Goal: Task Accomplishment & Management: Manage account settings

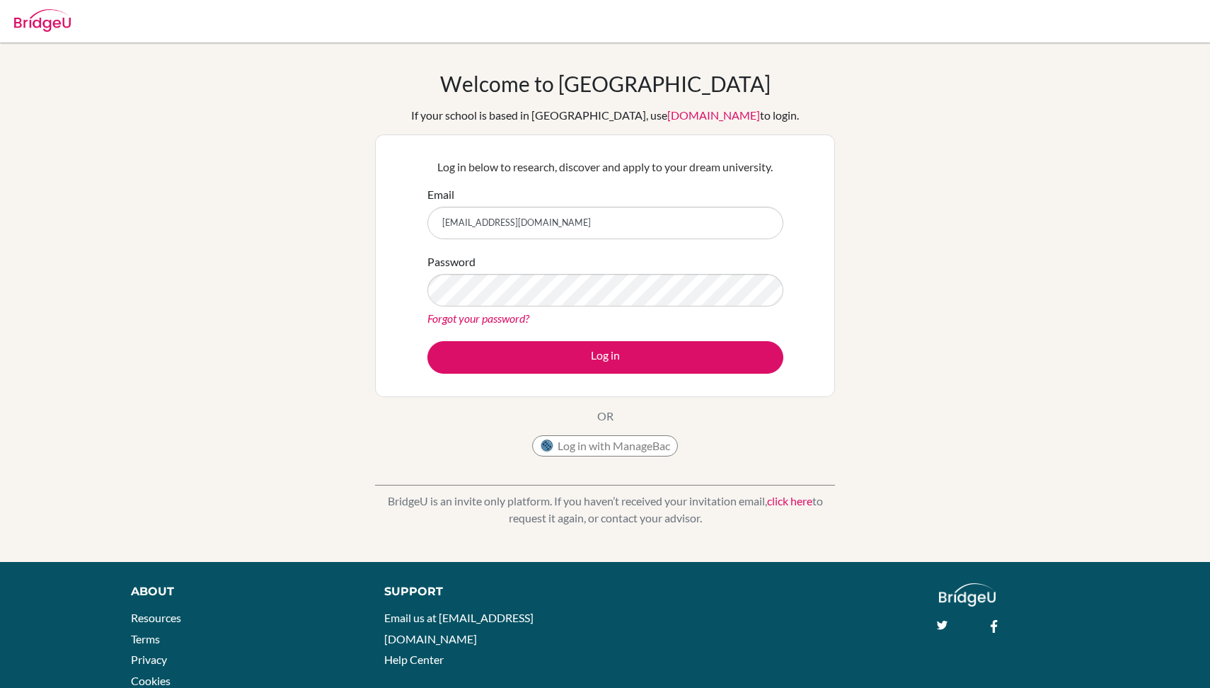
type input "[EMAIL_ADDRESS][DOMAIN_NAME]"
click at [605, 357] on button "Log in" at bounding box center [605, 357] width 356 height 33
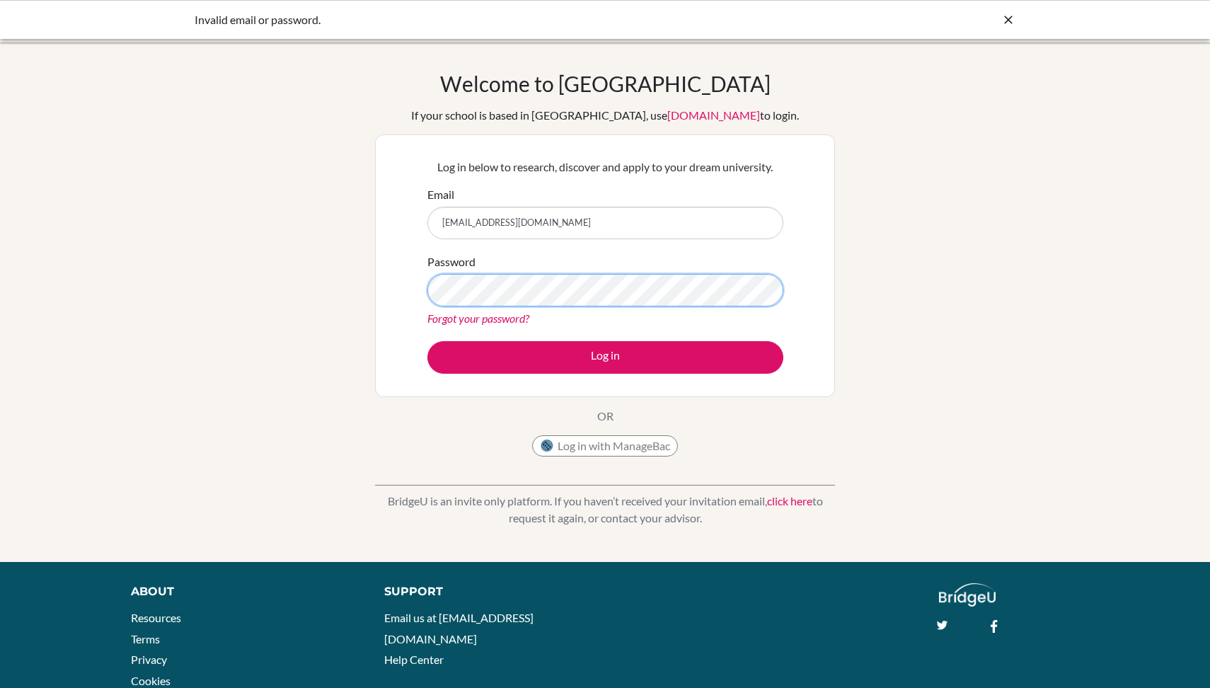
click at [605, 357] on button "Log in" at bounding box center [605, 357] width 356 height 33
click at [451, 432] on div "Welcome to [GEOGRAPHIC_DATA] If your school is based in [GEOGRAPHIC_DATA], use …" at bounding box center [605, 267] width 460 height 393
click at [487, 316] on link "Forgot your password?" at bounding box center [478, 317] width 102 height 13
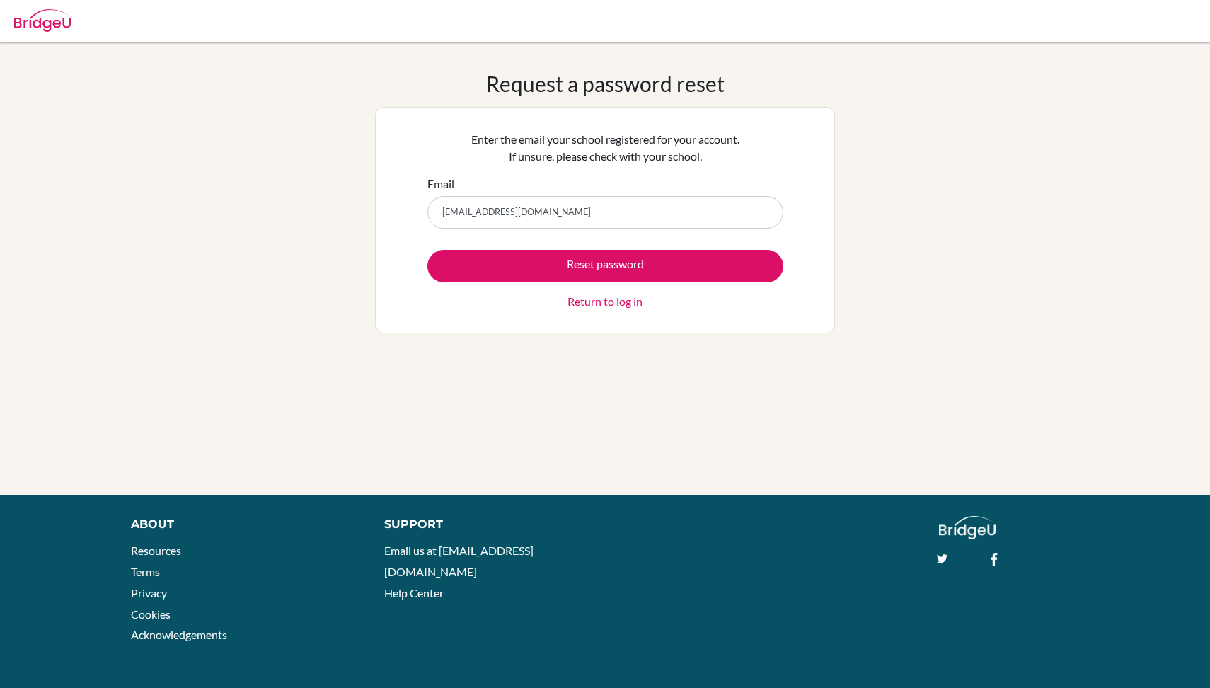
type input "[EMAIL_ADDRESS][DOMAIN_NAME]"
click at [605, 265] on button "Reset password" at bounding box center [605, 266] width 356 height 33
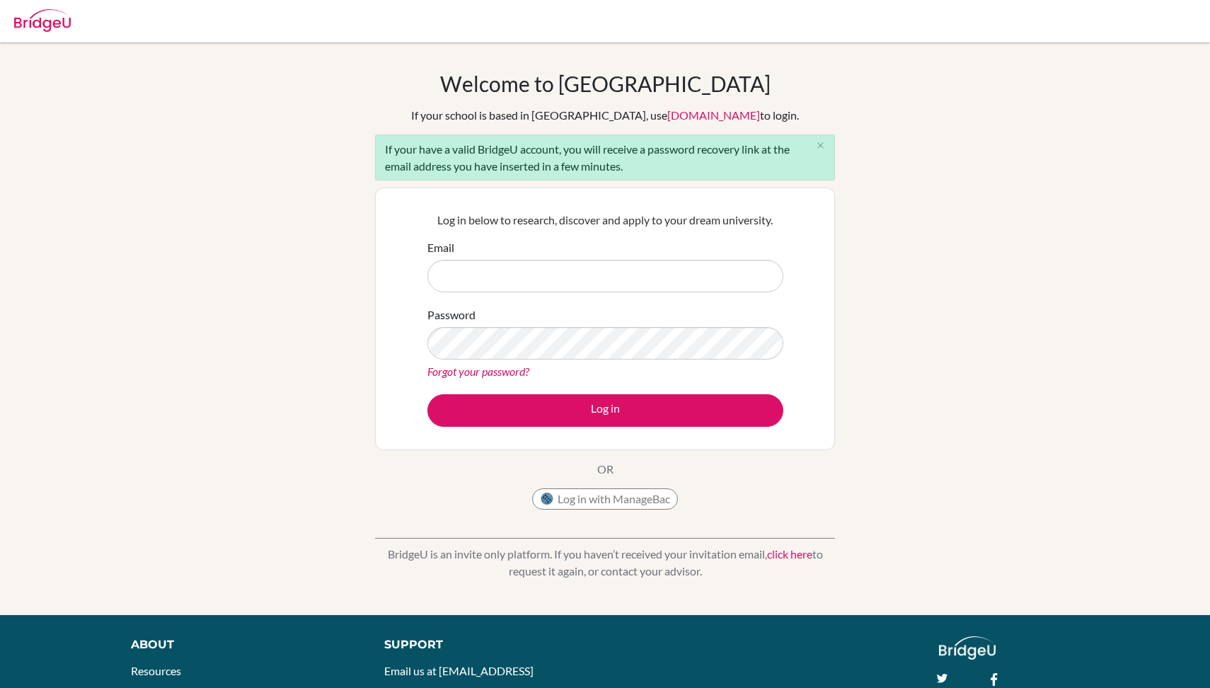
click at [274, 190] on div "Welcome to [GEOGRAPHIC_DATA] If your school is based in [GEOGRAPHIC_DATA], use …" at bounding box center [605, 329] width 1210 height 516
drag, startPoint x: 463, startPoint y: 124, endPoint x: 634, endPoint y: 151, distance: 172.6
click at [634, 151] on div "Welcome to [GEOGRAPHIC_DATA] If your school is based in [GEOGRAPHIC_DATA], use …" at bounding box center [605, 294] width 460 height 446
click at [640, 158] on div "If your have a valid BridgeU account, you will receive a password recovery link…" at bounding box center [605, 157] width 460 height 46
drag, startPoint x: 470, startPoint y: 151, endPoint x: 596, endPoint y: 173, distance: 127.8
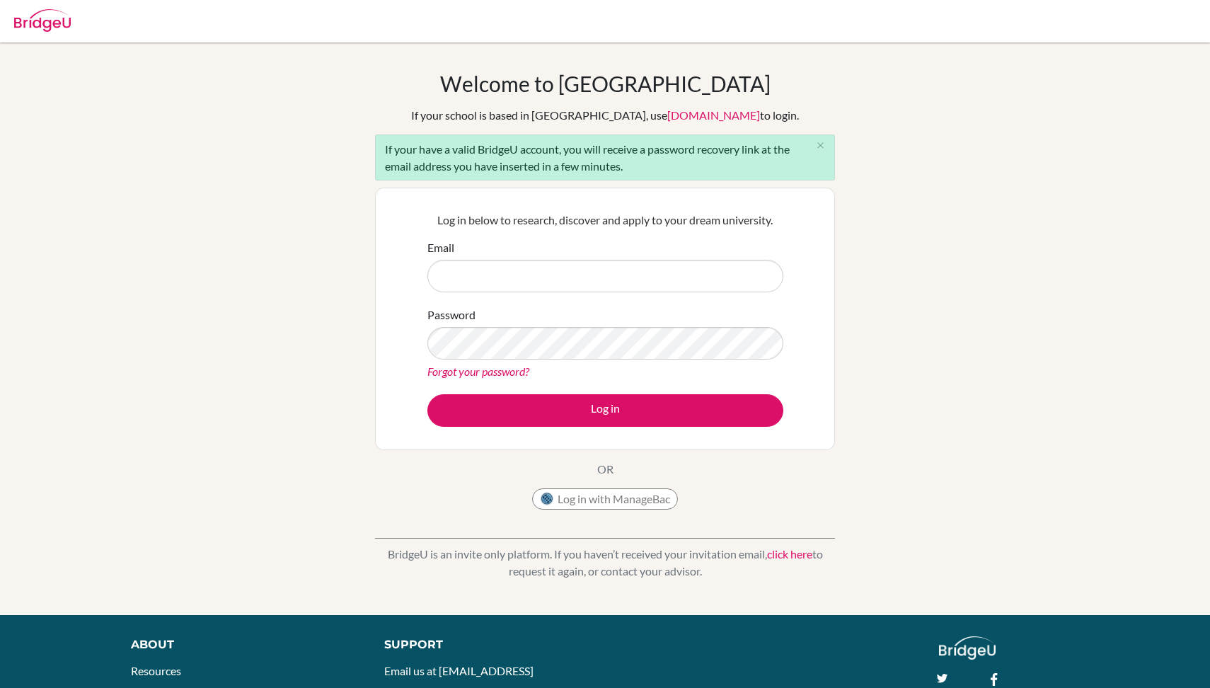
click at [596, 173] on div "If your have a valid BridgeU account, you will receive a password recovery link…" at bounding box center [605, 157] width 460 height 46
click at [613, 175] on div "If your have a valid BridgeU account, you will receive a password recovery link…" at bounding box center [605, 157] width 460 height 46
click at [499, 281] on input "Email" at bounding box center [605, 276] width 356 height 33
click at [257, 257] on div "Welcome to BridgeU If your school is based in China, use app.bridge-u.com.cn to…" at bounding box center [605, 329] width 1210 height 516
click at [430, 274] on input "Email" at bounding box center [605, 276] width 356 height 33
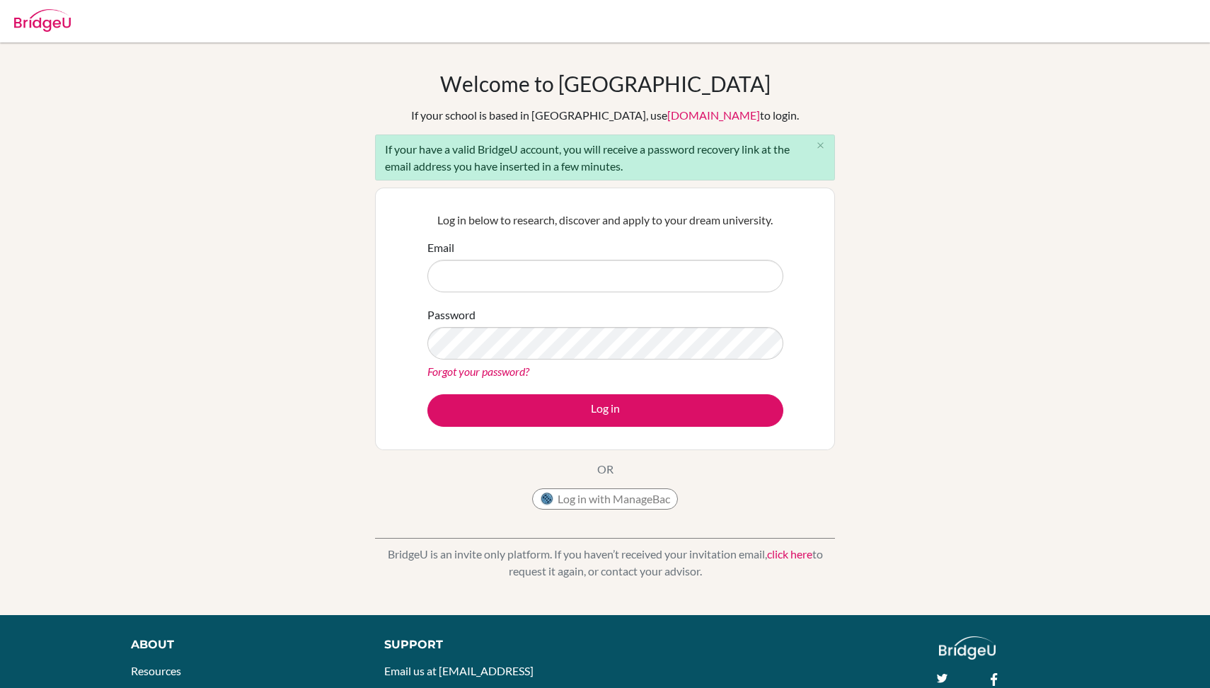
click at [291, 272] on div "Welcome to BridgeU If your school is based in China, use app.bridge-u.com.cn to…" at bounding box center [605, 329] width 1210 height 516
click at [542, 267] on input "Email" at bounding box center [605, 276] width 356 height 33
drag, startPoint x: 501, startPoint y: 220, endPoint x: 690, endPoint y: 231, distance: 189.9
click at [690, 231] on div "Log in below to research, discover and apply to your dream university. Email Pa…" at bounding box center [605, 318] width 374 height 233
click at [719, 235] on div "Log in below to research, discover and apply to your dream university. Email Pa…" at bounding box center [605, 318] width 374 height 233
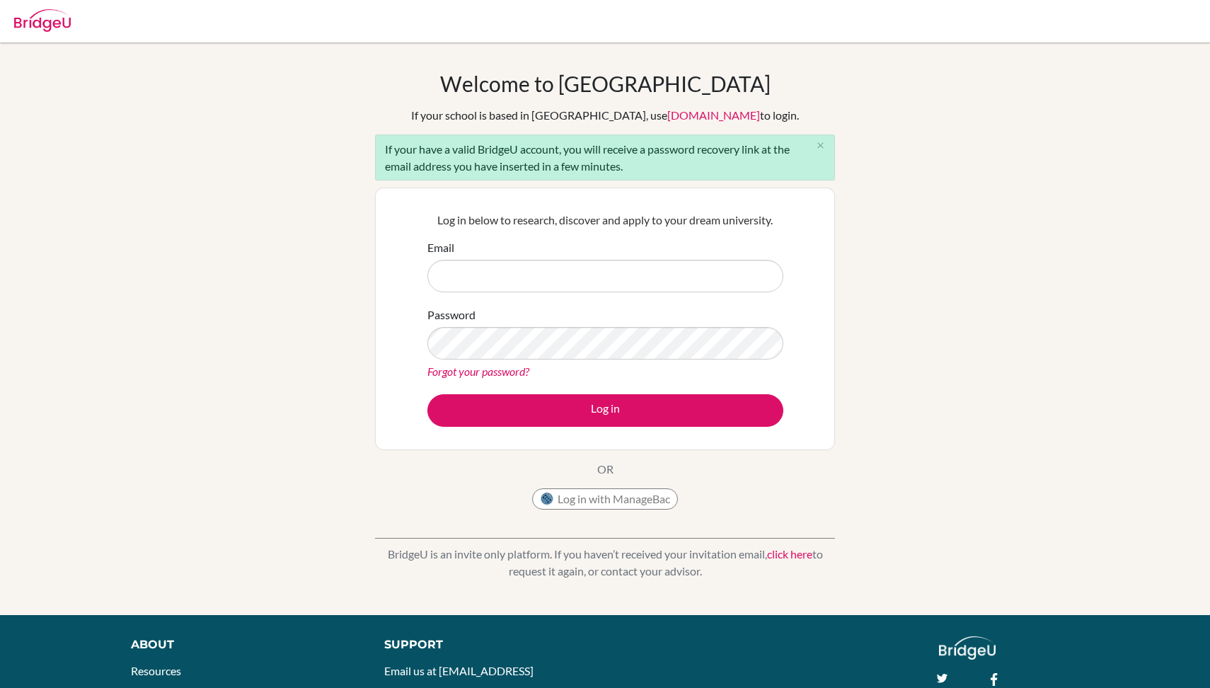
scroll to position [4, 0]
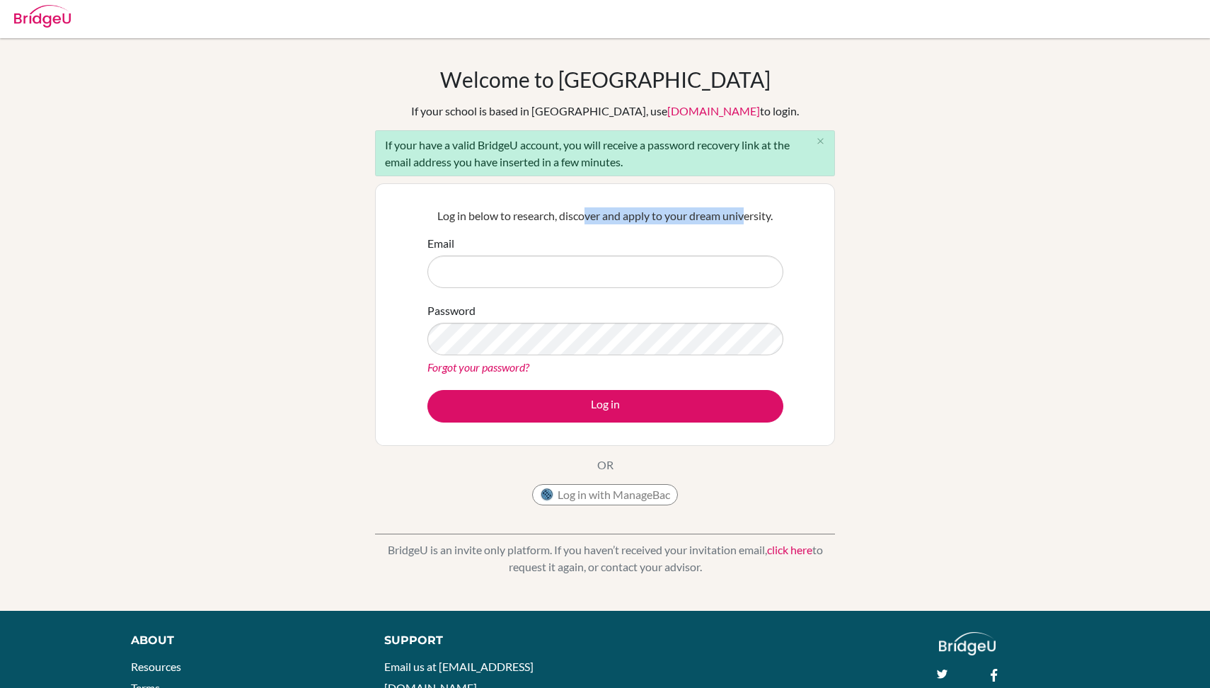
drag, startPoint x: 584, startPoint y: 215, endPoint x: 746, endPoint y: 220, distance: 162.8
click at [746, 220] on p "Log in below to research, discover and apply to your dream university." at bounding box center [605, 215] width 356 height 17
click at [762, 224] on p "Log in below to research, discover and apply to your dream university." at bounding box center [605, 215] width 356 height 17
click at [473, 279] on input "Email" at bounding box center [605, 271] width 356 height 33
click at [412, 518] on div "BridgeU is an invite only platform. If you haven’t received your invitation ema…" at bounding box center [605, 547] width 460 height 70
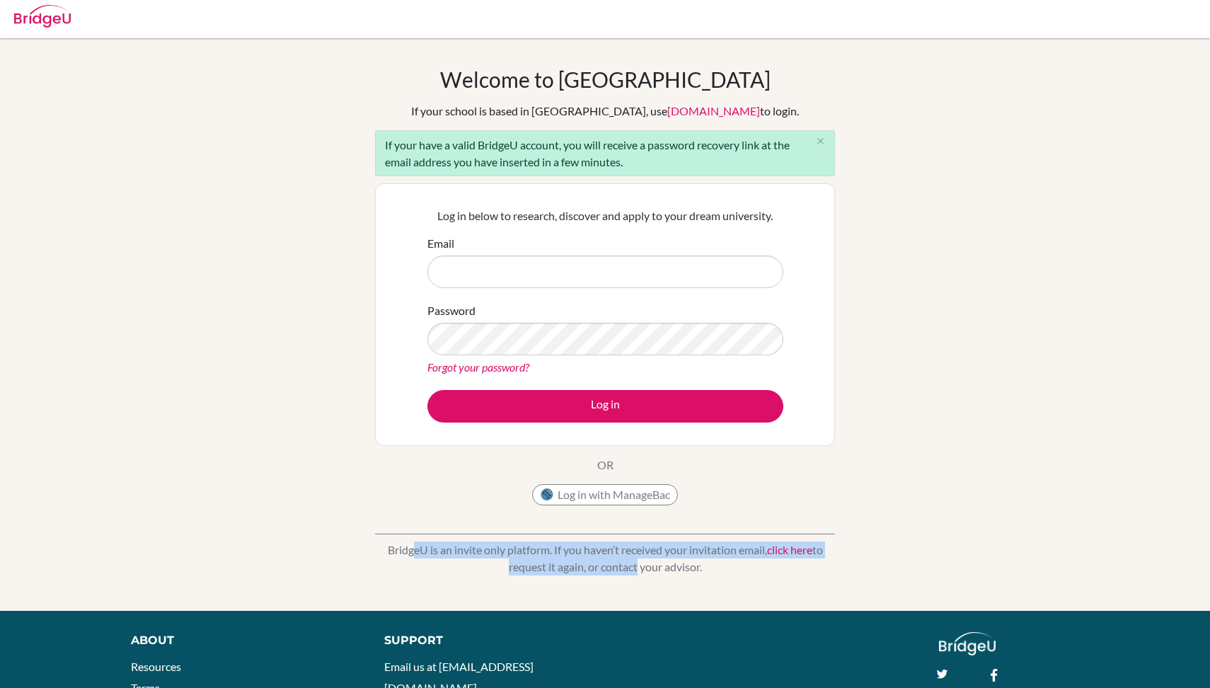
drag, startPoint x: 403, startPoint y: 548, endPoint x: 631, endPoint y: 562, distance: 229.0
click at [631, 562] on p "BridgeU is an invite only platform. If you haven’t received your invitation ema…" at bounding box center [605, 558] width 460 height 34
click at [664, 573] on p "BridgeU is an invite only platform. If you haven’t received your invitation ema…" at bounding box center [605, 558] width 460 height 34
drag, startPoint x: 427, startPoint y: 528, endPoint x: 644, endPoint y: 557, distance: 219.8
click at [644, 557] on div "BridgeU is an invite only platform. If you haven’t received your invitation ema…" at bounding box center [605, 547] width 460 height 70
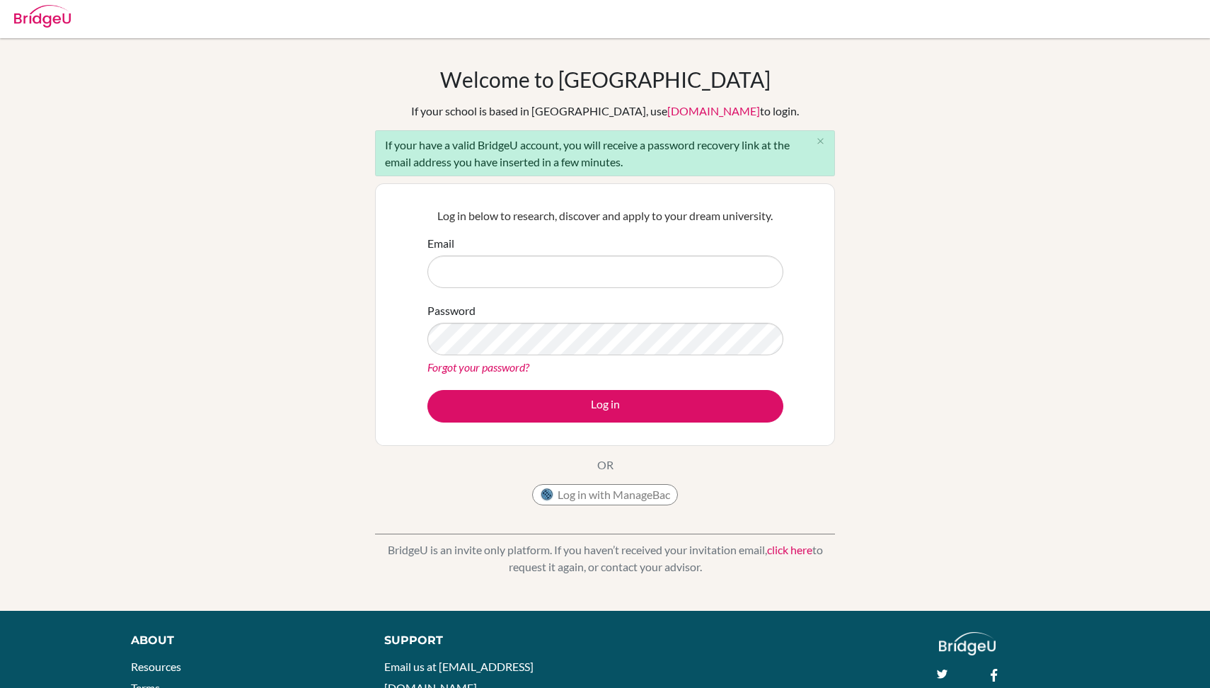
click at [662, 570] on p "BridgeU is an invite only platform. If you haven’t received your invitation ema…" at bounding box center [605, 558] width 460 height 34
drag, startPoint x: 624, startPoint y: 547, endPoint x: 847, endPoint y: 565, distance: 223.5
click at [847, 565] on div "Welcome to BridgeU If your school is based in China, use app.bridge-u.com.cn to…" at bounding box center [605, 324] width 1210 height 516
click at [617, 562] on p "BridgeU is an invite only platform. If you haven’t received your invitation ema…" at bounding box center [605, 558] width 460 height 34
click at [567, 263] on input "Email" at bounding box center [605, 271] width 356 height 33
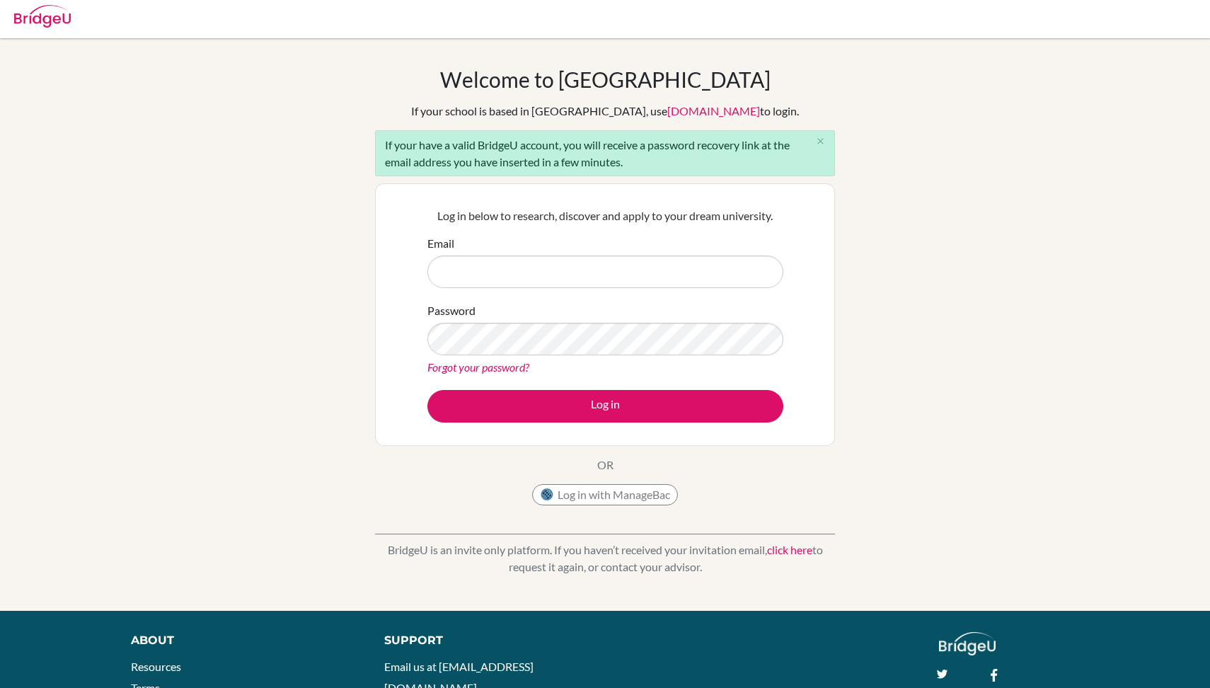
click at [323, 284] on div "Welcome to BridgeU If your school is based in China, use app.bridge-u.com.cn to…" at bounding box center [605, 324] width 1210 height 516
click at [514, 277] on input "Email" at bounding box center [605, 271] width 356 height 33
click at [487, 112] on div "If your school is based in China, use app.bridge-u.com.cn to login." at bounding box center [605, 111] width 388 height 17
